Goal: Check status: Check status

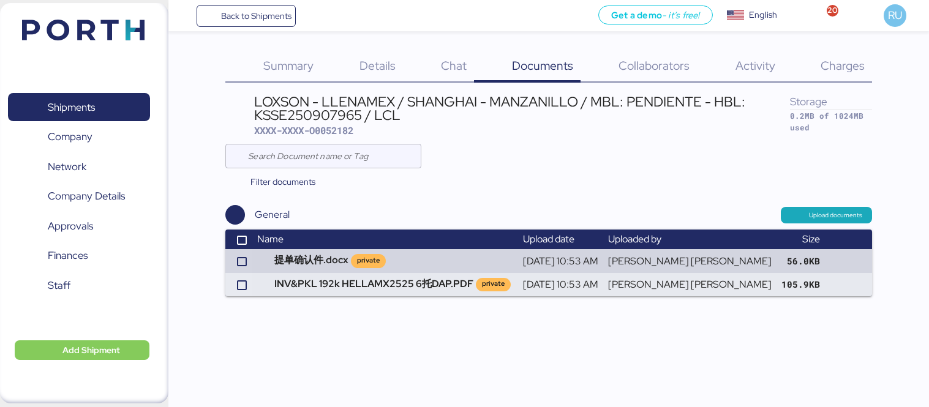
click at [78, 45] on header at bounding box center [65, 28] width 118 height 38
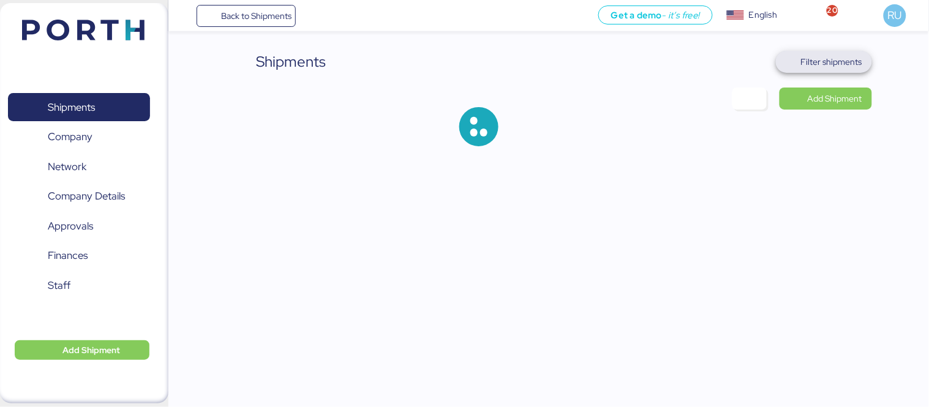
click at [826, 62] on span "Filter shipments" at bounding box center [831, 62] width 61 height 15
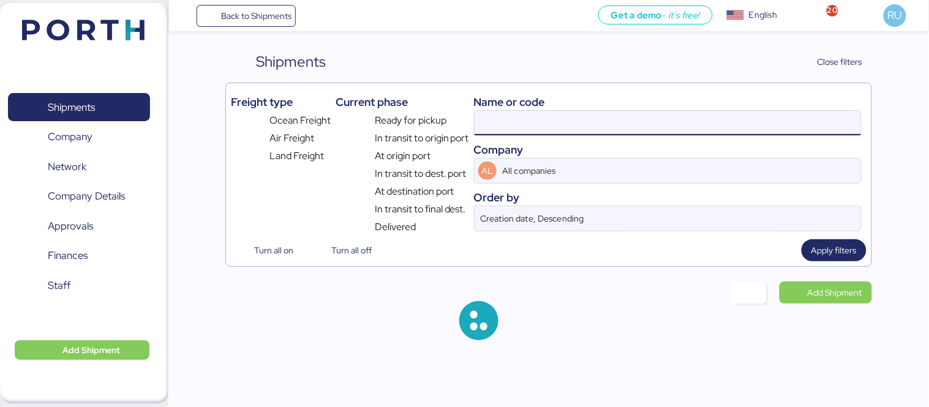
click at [621, 123] on input at bounding box center [668, 123] width 387 height 25
paste input "O0052043"
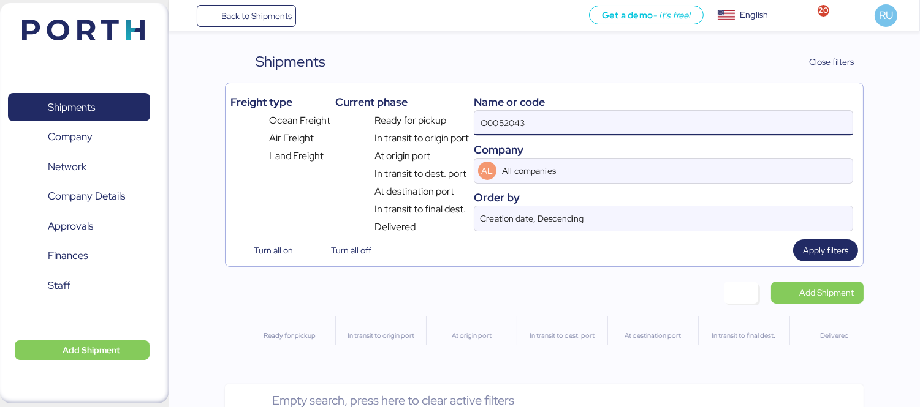
type input "O0052043"
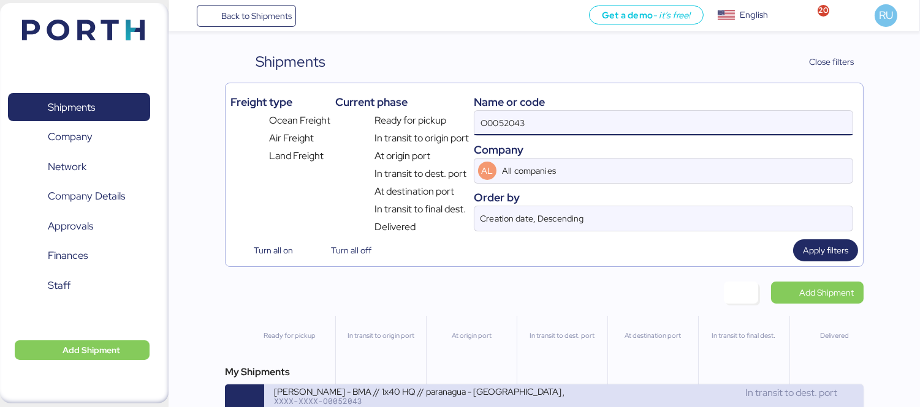
click at [657, 390] on div "In transit to dest. port" at bounding box center [709, 393] width 290 height 15
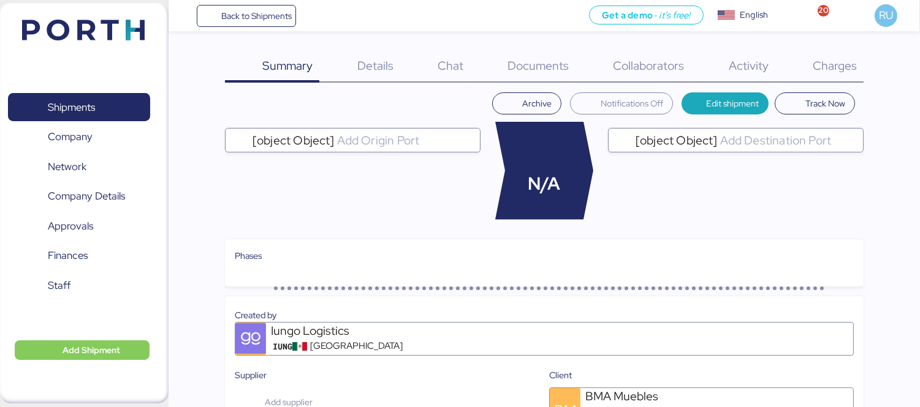
click at [819, 78] on div "Charges 0" at bounding box center [819, 67] width 88 height 32
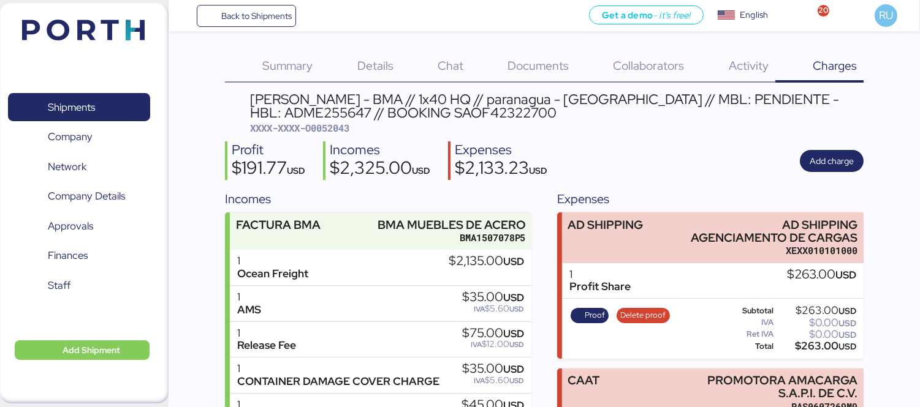
click at [329, 132] on span "XXXX-XXXX-O0052043" at bounding box center [299, 128] width 99 height 12
copy span "O0052043"
